Goal: Task Accomplishment & Management: Manage account settings

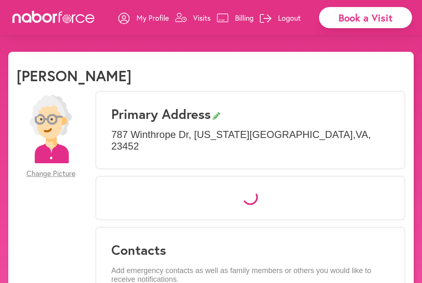
select select "*"
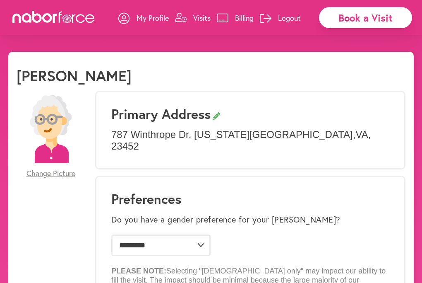
click at [202, 18] on p "Visits" at bounding box center [201, 18] width 17 height 10
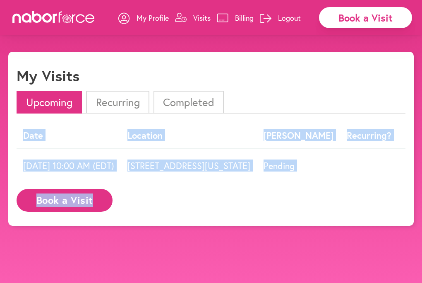
drag, startPoint x: 288, startPoint y: 187, endPoint x: 354, endPoint y: 185, distance: 66.7
click at [354, 185] on div "Date Location [GEOGRAPHIC_DATA] Recurring? [DATE] 10:00 AM (EDT) [STREET_ADDRES…" at bounding box center [211, 170] width 389 height 94
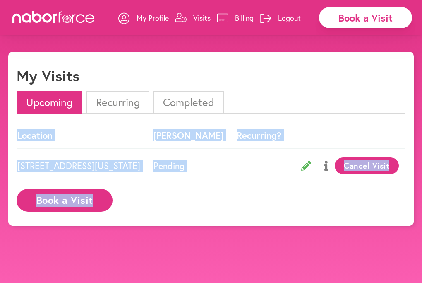
scroll to position [0, 128]
click at [365, 165] on button "Cancel Visit" at bounding box center [367, 165] width 64 height 17
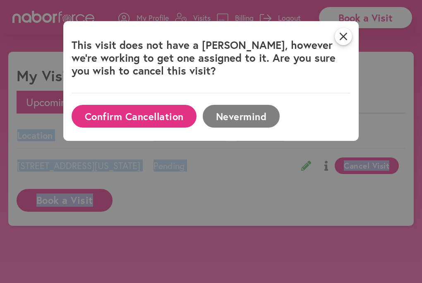
click at [140, 118] on button "Confirm Cancellation" at bounding box center [134, 116] width 125 height 23
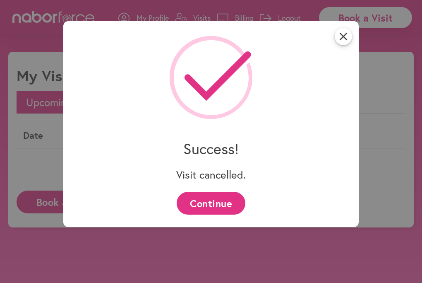
click at [215, 195] on button "Continue" at bounding box center [211, 203] width 68 height 23
